Goal: Check status: Check status

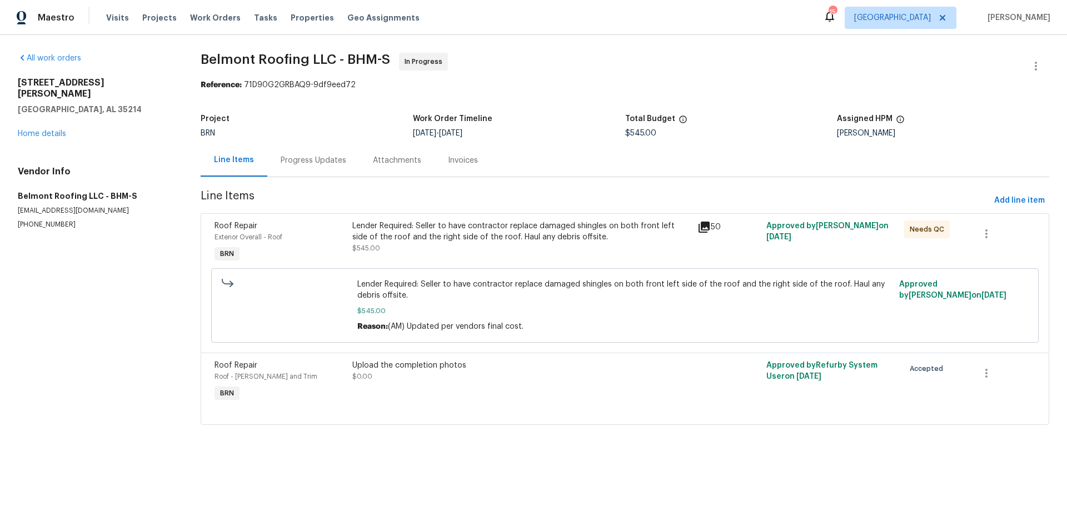
click at [321, 159] on div "Progress Updates" at bounding box center [314, 160] width 66 height 11
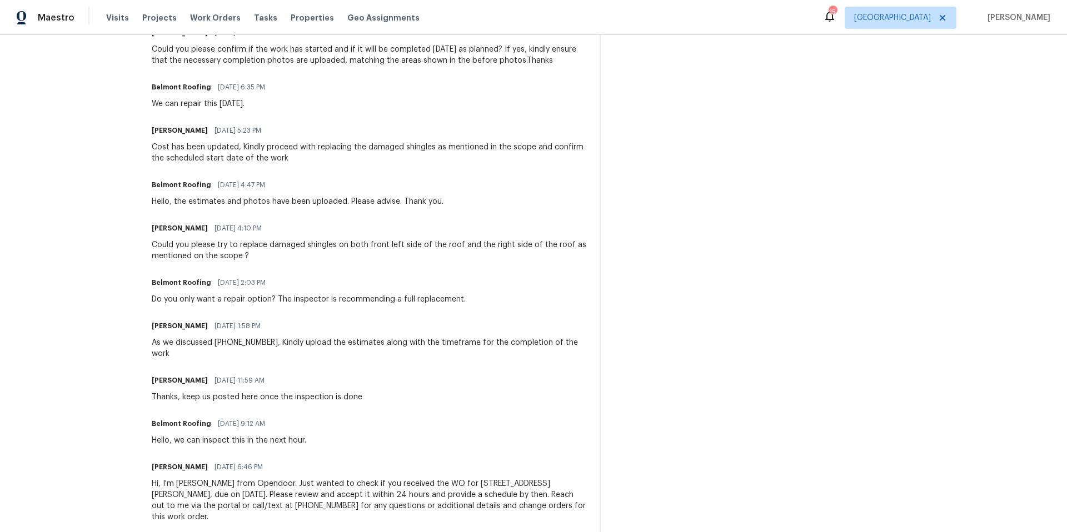
scroll to position [542, 0]
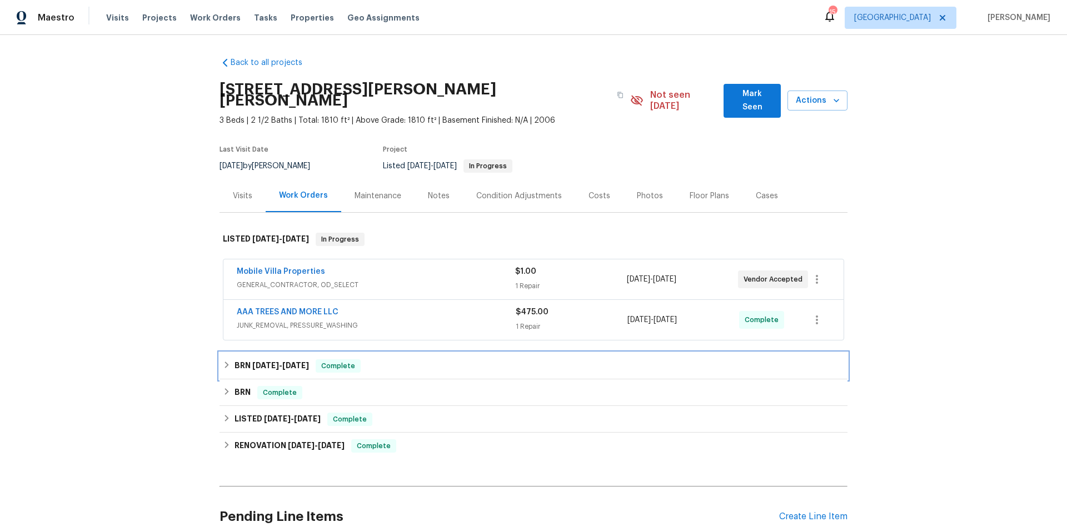
click at [422, 359] on div "BRN 9/16/25 - 9/18/25 Complete" at bounding box center [533, 365] width 621 height 13
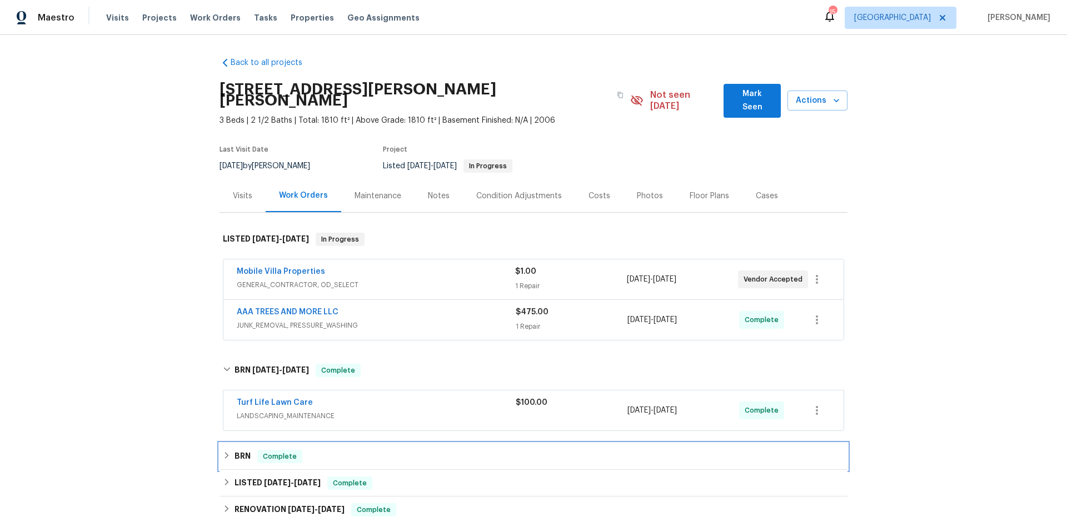
click at [411, 443] on div "BRN Complete" at bounding box center [533, 456] width 628 height 27
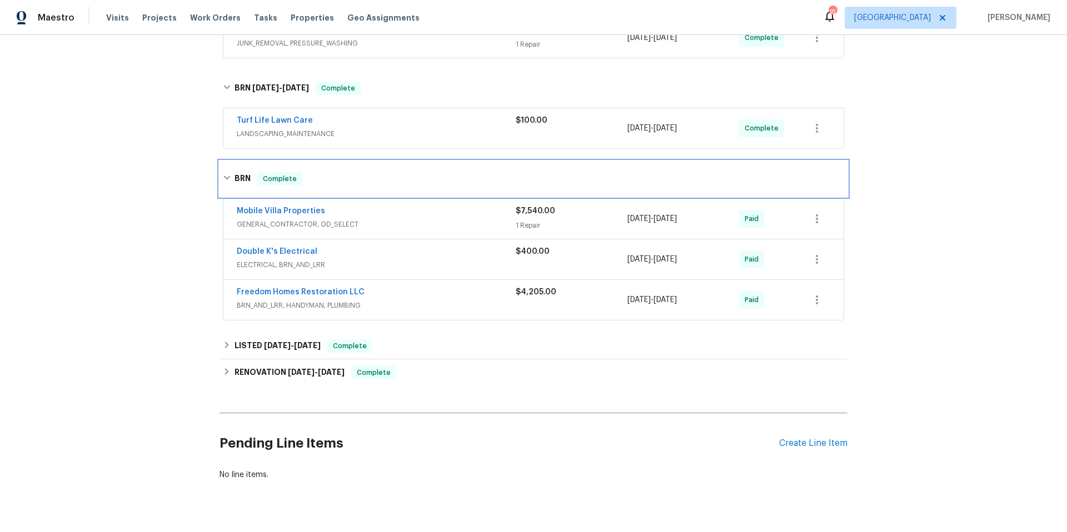
scroll to position [303, 0]
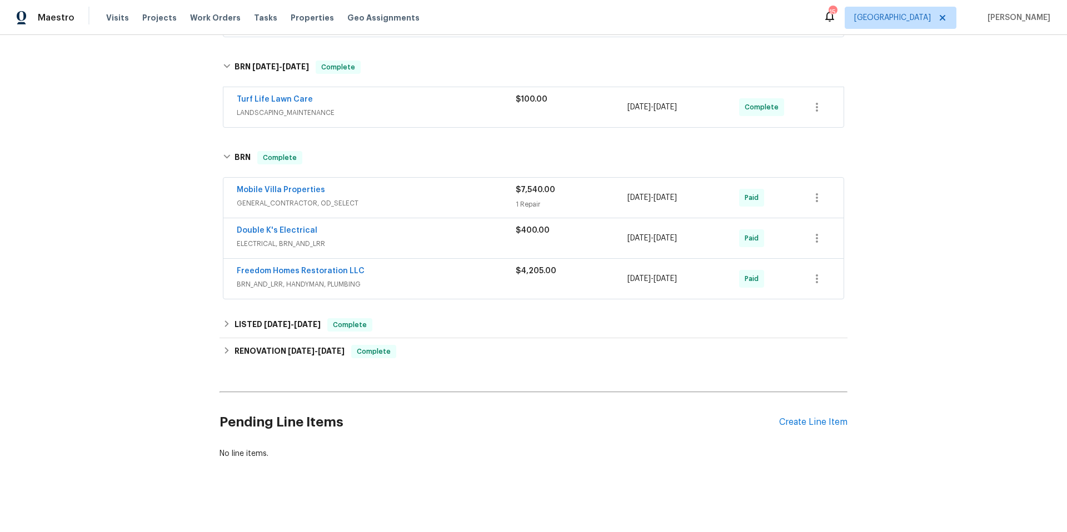
click at [456, 198] on span "GENERAL_CONTRACTOR, OD_SELECT" at bounding box center [376, 203] width 279 height 11
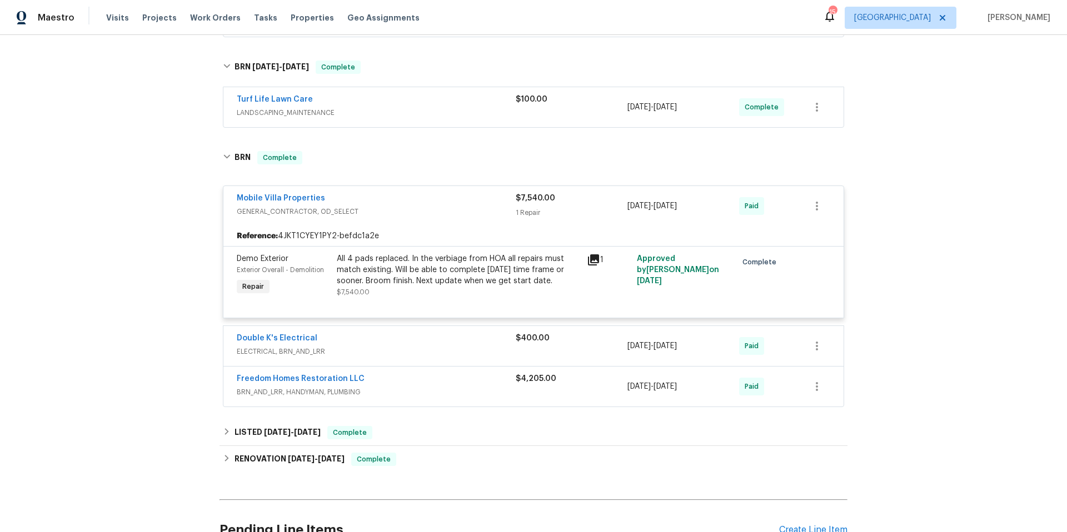
click at [591, 253] on icon at bounding box center [593, 259] width 13 height 13
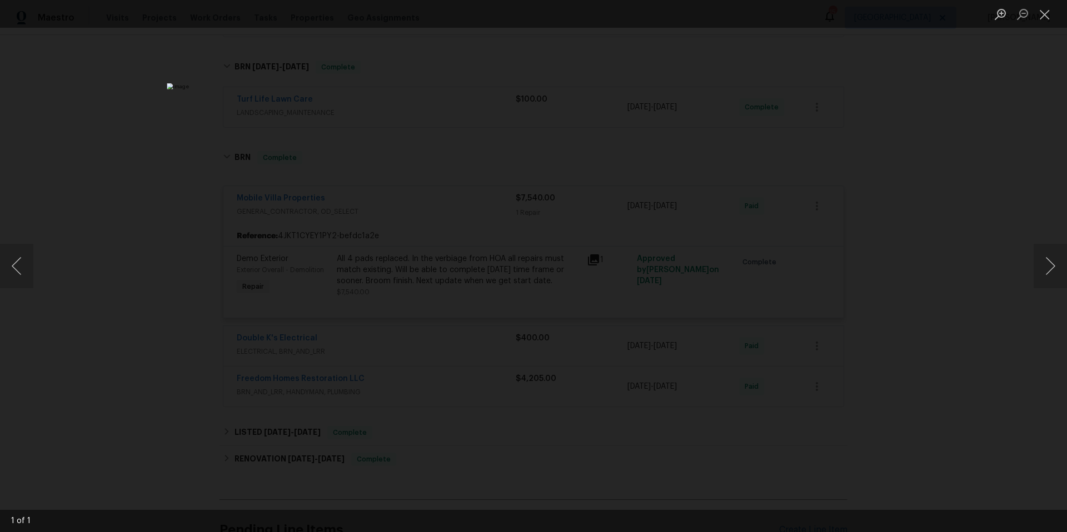
click at [420, 449] on img "Lightbox" at bounding box center [533, 266] width 733 height 366
click at [1048, 16] on button "Close lightbox" at bounding box center [1044, 13] width 22 height 19
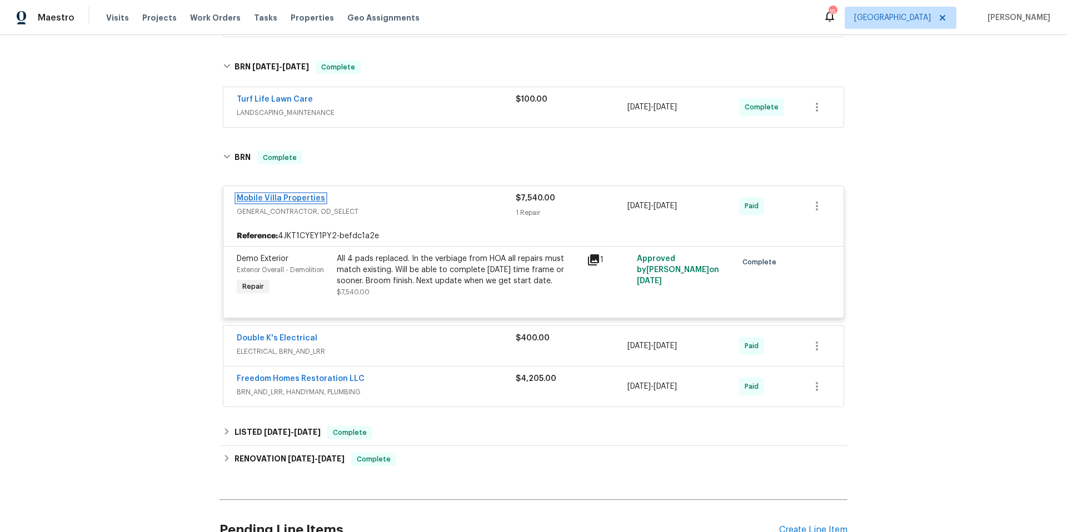
click at [276, 194] on link "Mobile Villa Properties" at bounding box center [281, 198] width 88 height 8
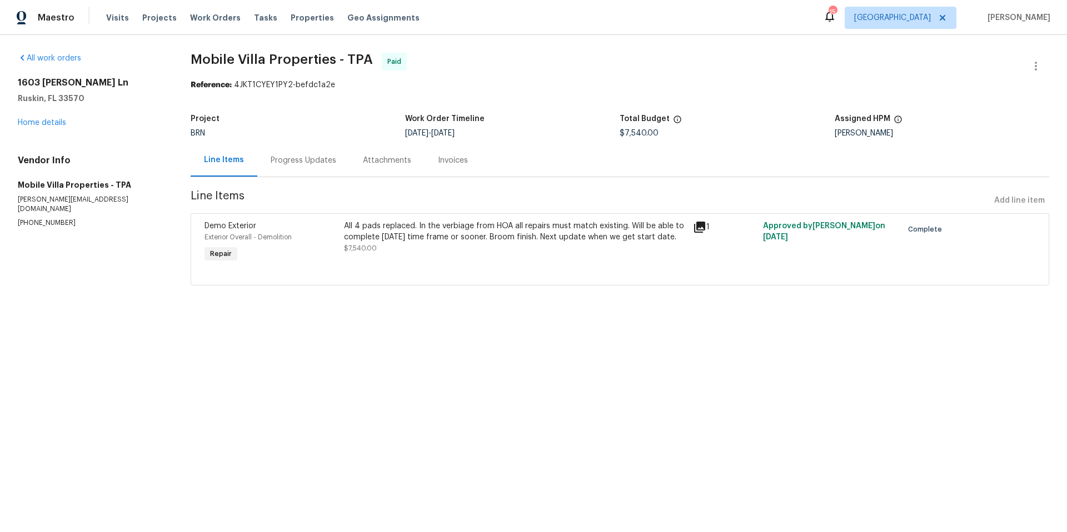
click at [321, 165] on div "Progress Updates" at bounding box center [304, 160] width 66 height 11
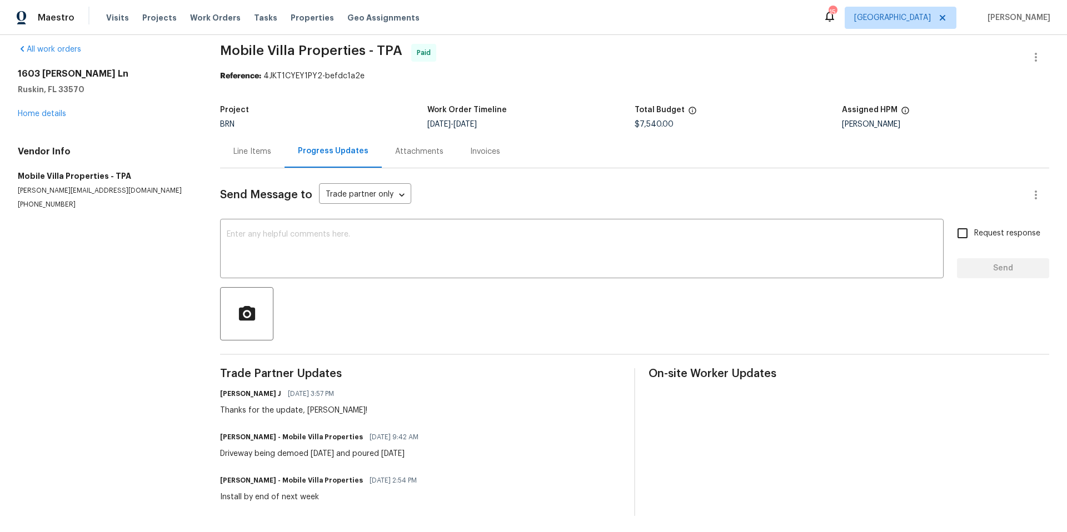
scroll to position [19, 0]
click at [244, 144] on div "Line Items" at bounding box center [252, 149] width 38 height 11
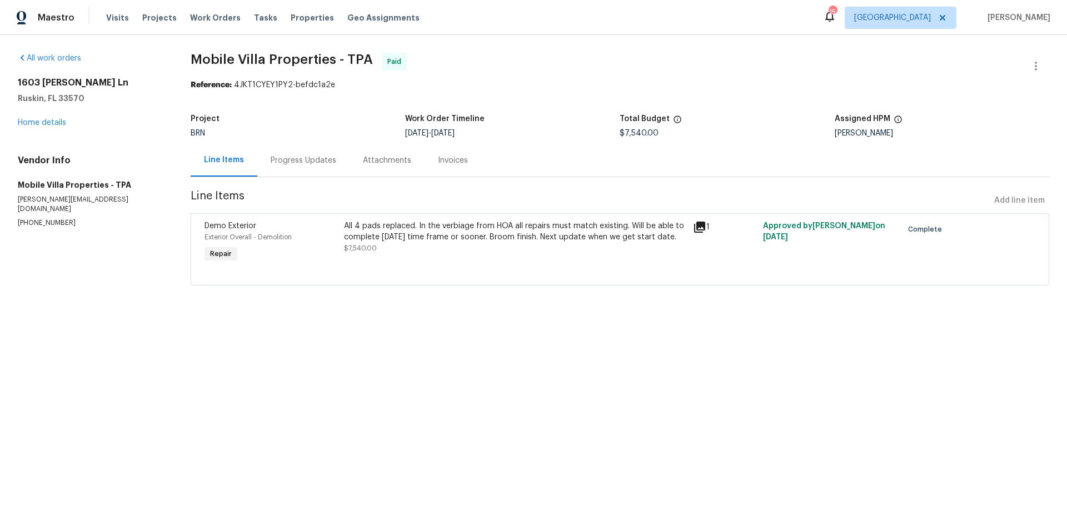
click at [697, 228] on icon at bounding box center [699, 227] width 13 height 13
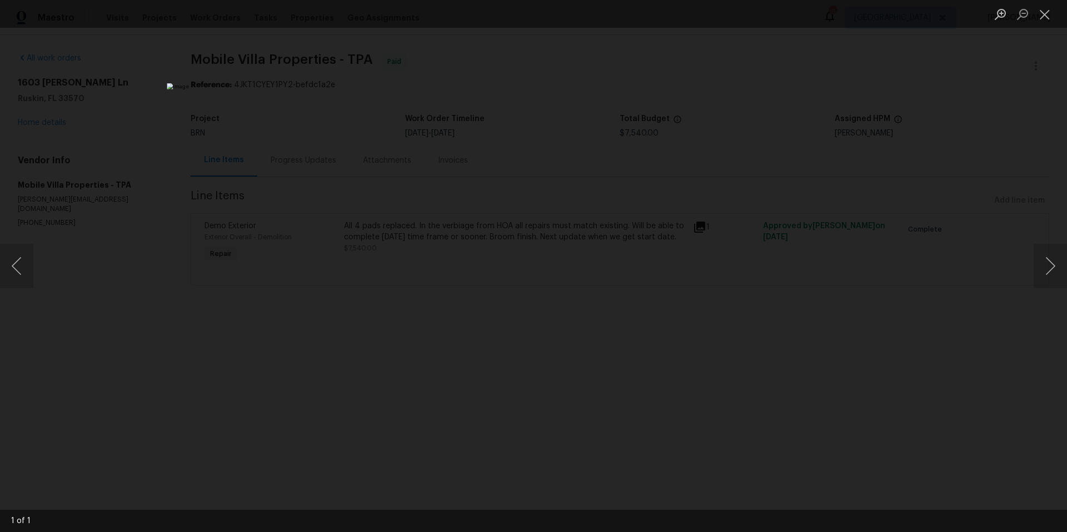
click at [865, 412] on div "Lightbox" at bounding box center [533, 266] width 1067 height 532
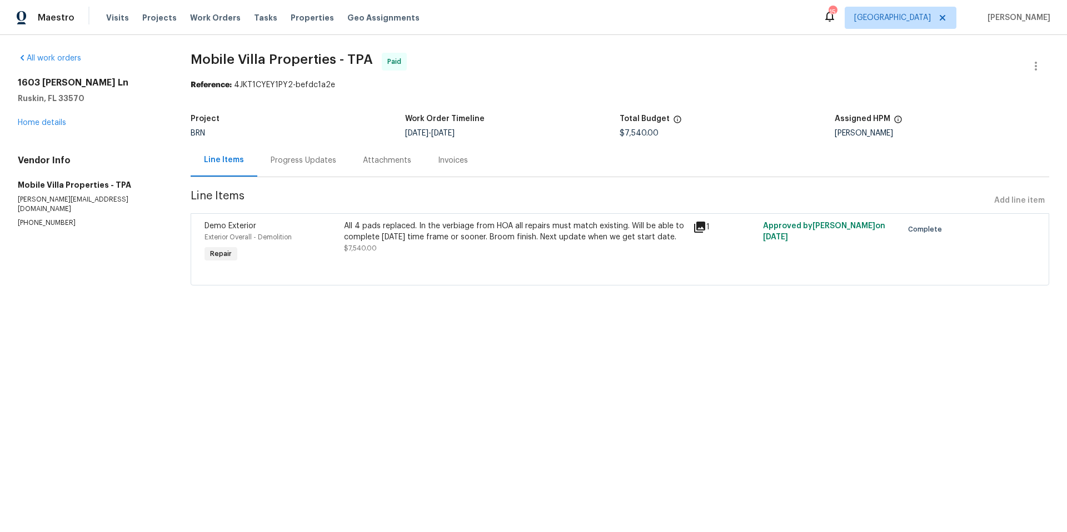
click at [694, 230] on icon at bounding box center [699, 227] width 11 height 11
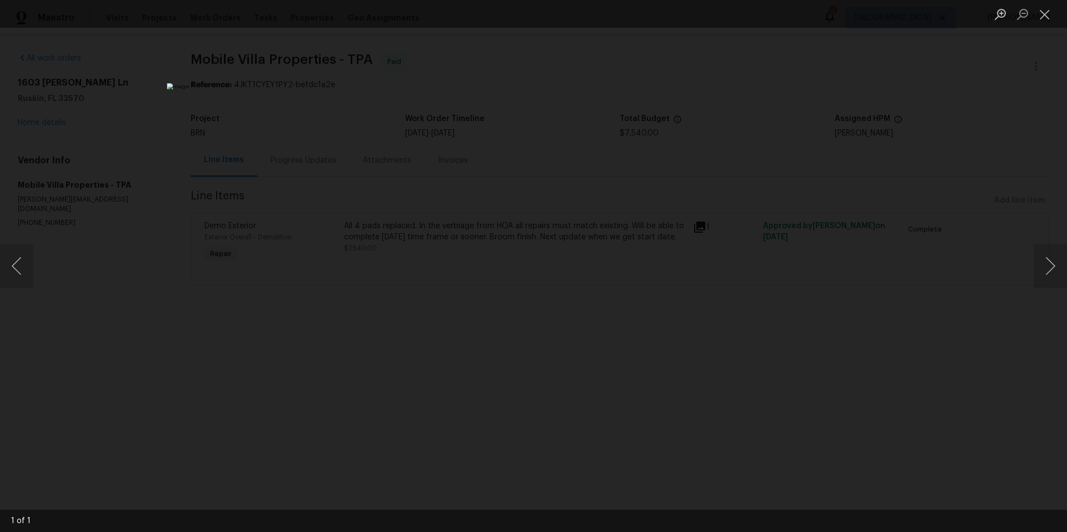
click at [563, 301] on img "Lightbox" at bounding box center [533, 266] width 733 height 366
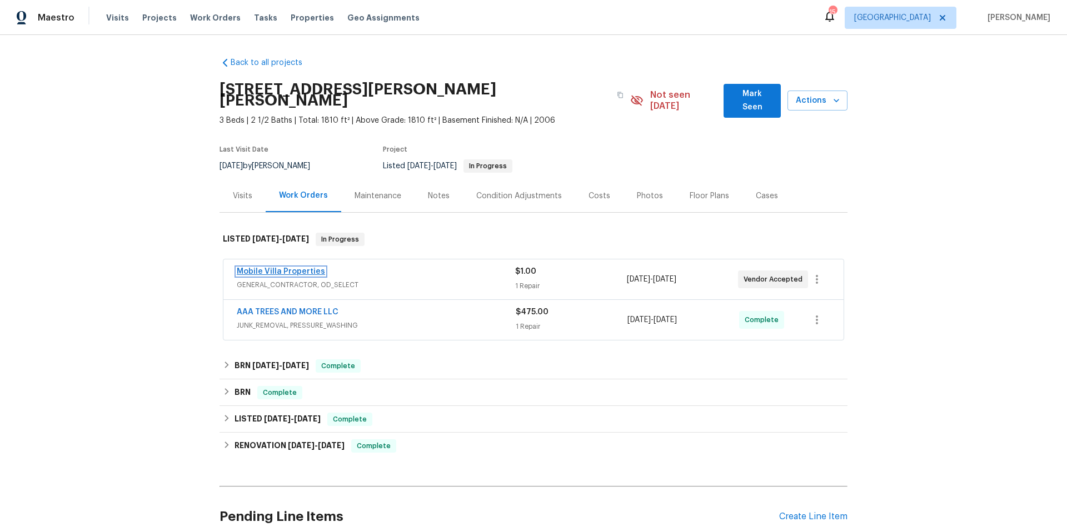
click at [293, 268] on link "Mobile Villa Properties" at bounding box center [281, 272] width 88 height 8
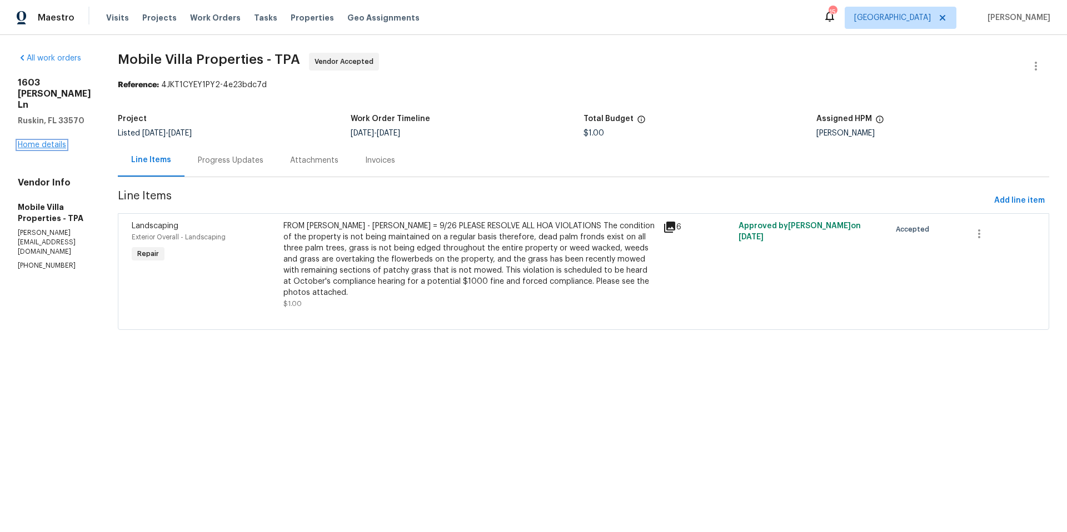
click at [37, 141] on link "Home details" at bounding box center [42, 145] width 48 height 8
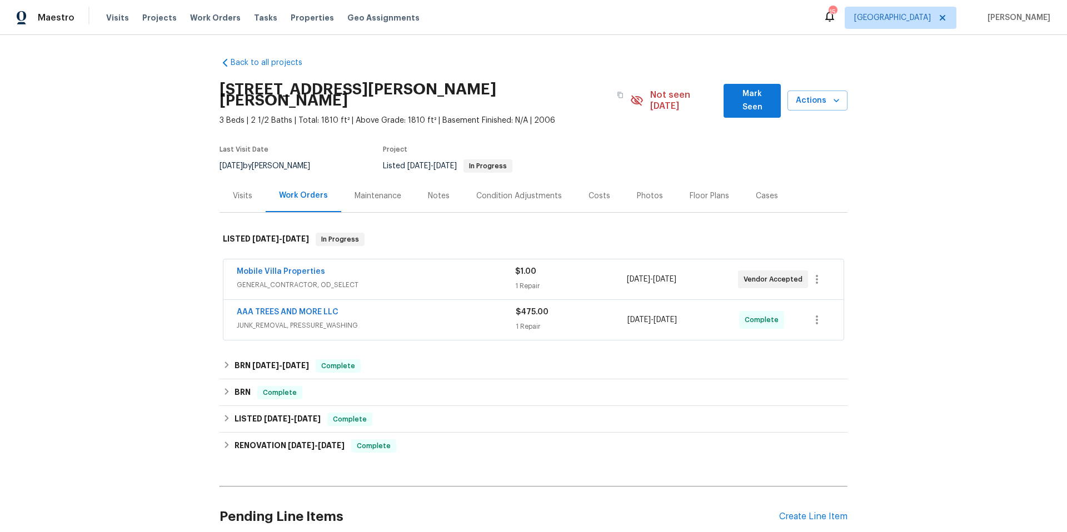
click at [362, 307] on div "AAA TREES AND MORE LLC" at bounding box center [376, 313] width 279 height 13
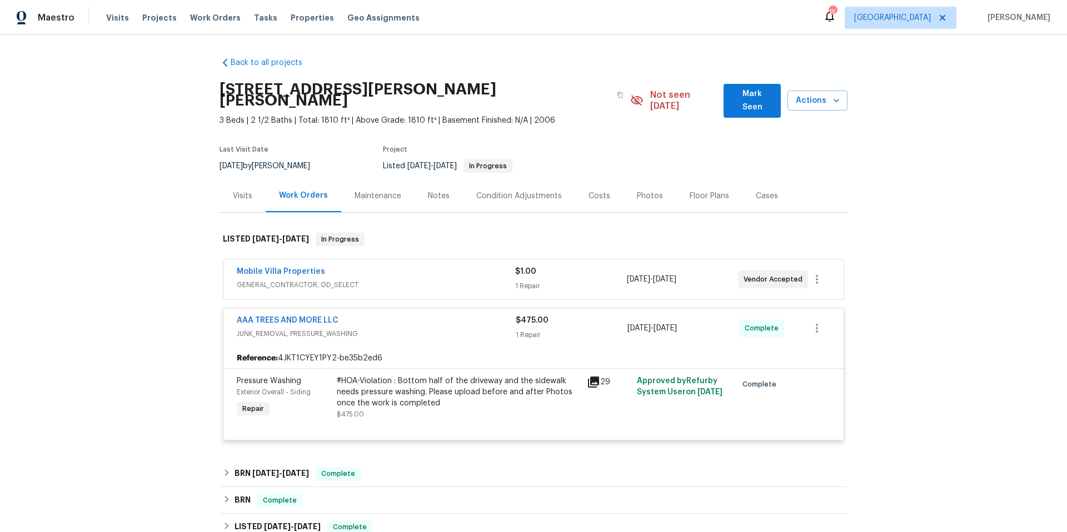
click at [589, 376] on icon at bounding box center [593, 382] width 13 height 13
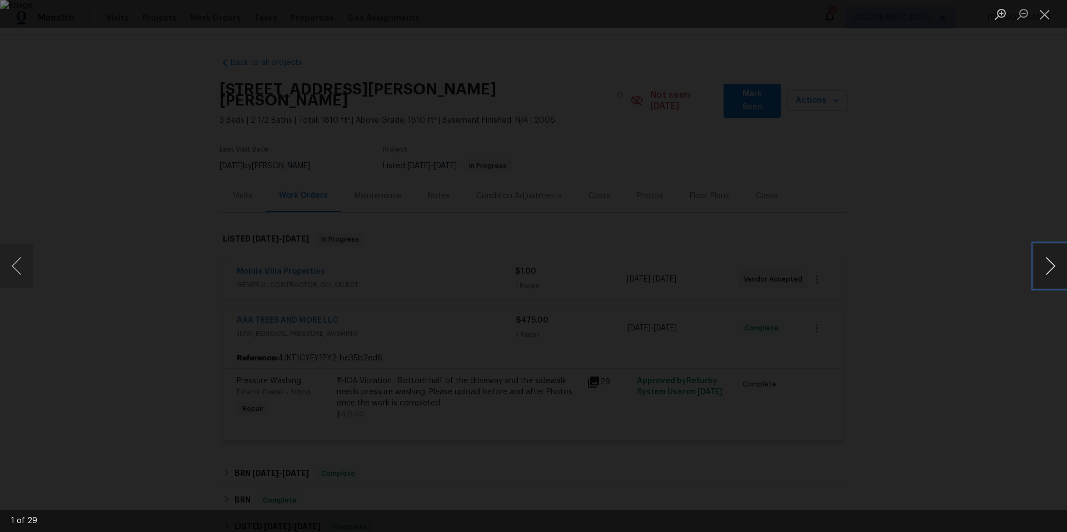
click at [1051, 271] on button "Next image" at bounding box center [1049, 266] width 33 height 44
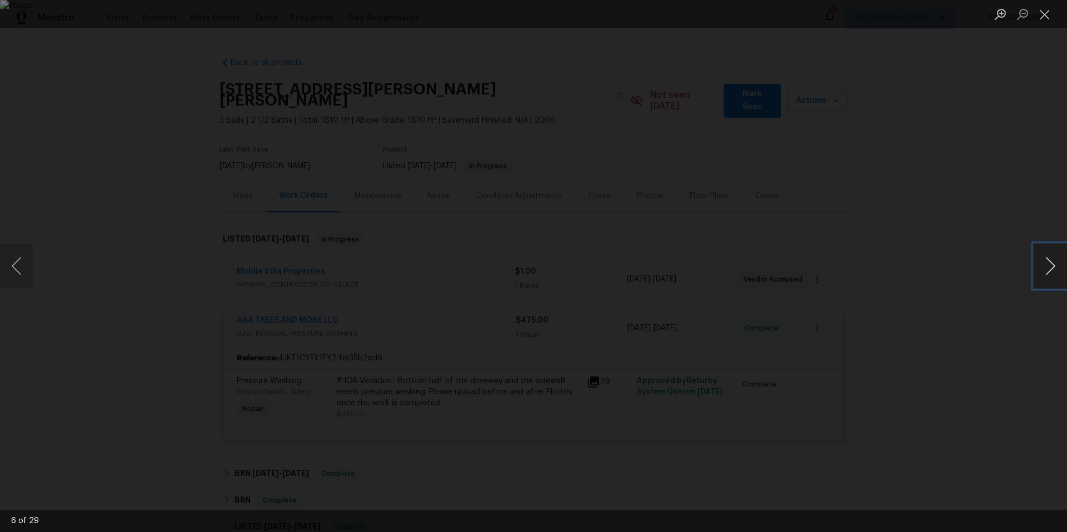
click at [1051, 271] on button "Next image" at bounding box center [1049, 266] width 33 height 44
